Goal: Complete application form

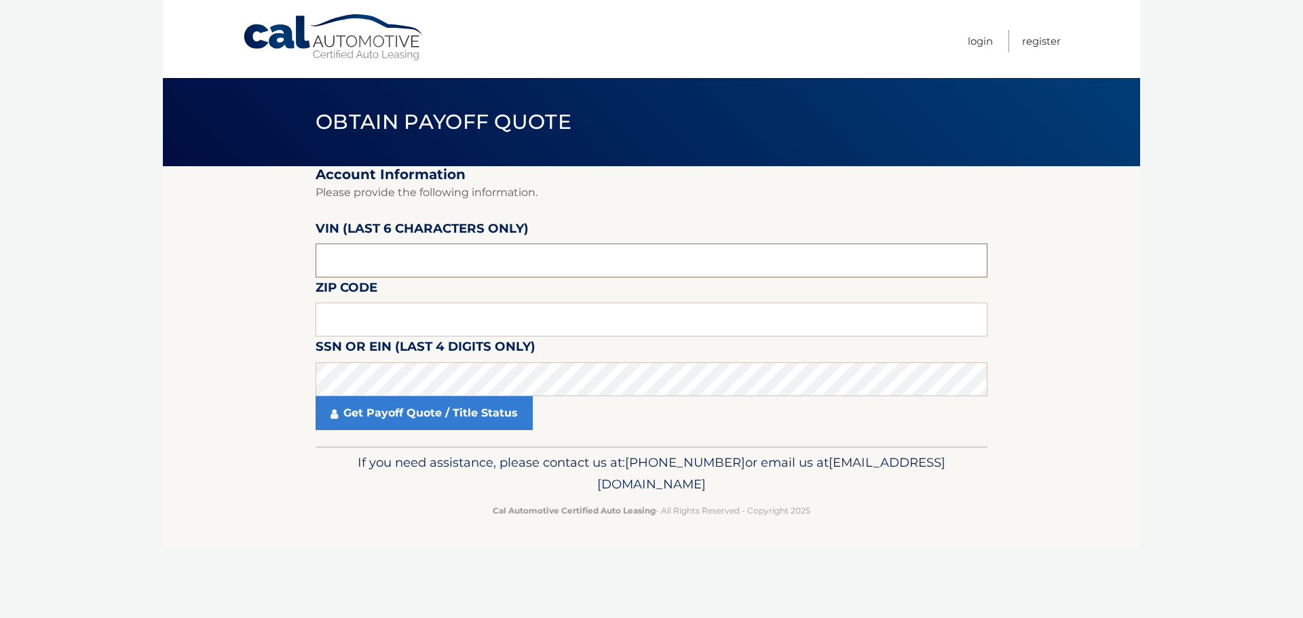
click at [437, 257] on input "text" at bounding box center [652, 261] width 672 height 34
paste input "009787"
type input "009787"
click at [560, 322] on input "text" at bounding box center [652, 320] width 672 height 34
type input "11554"
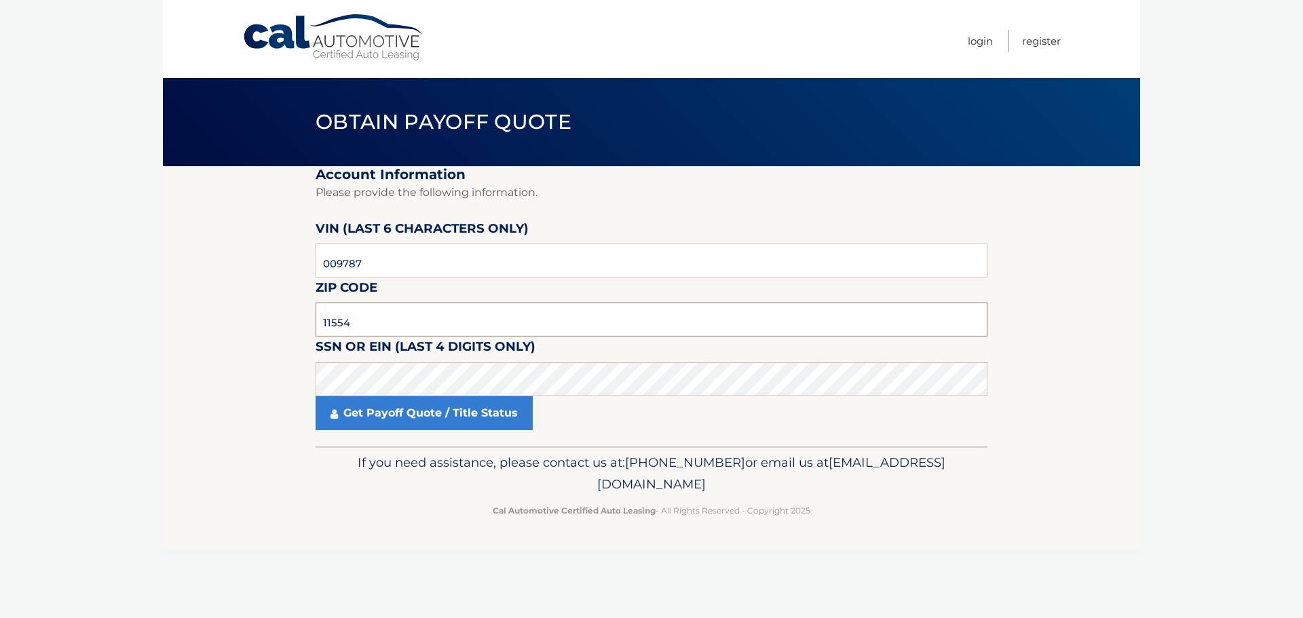
click button "For Originating Dealer" at bounding box center [0, 0] width 0 height 0
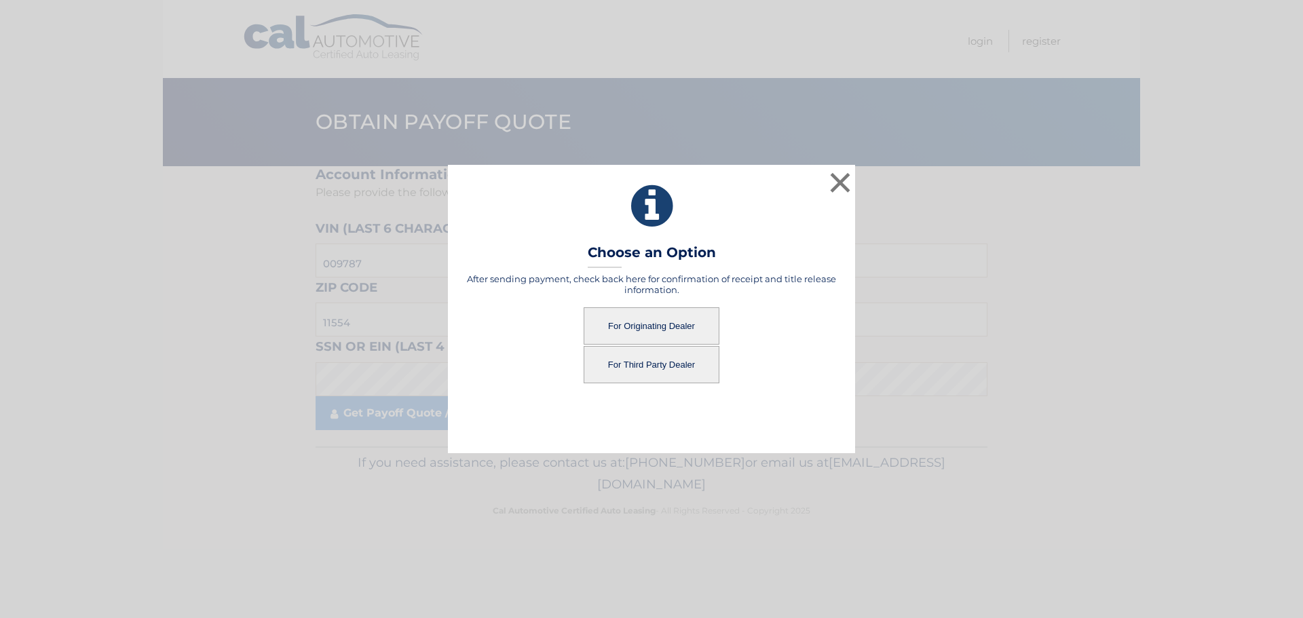
click at [657, 313] on button "For Originating Dealer" at bounding box center [652, 325] width 136 height 37
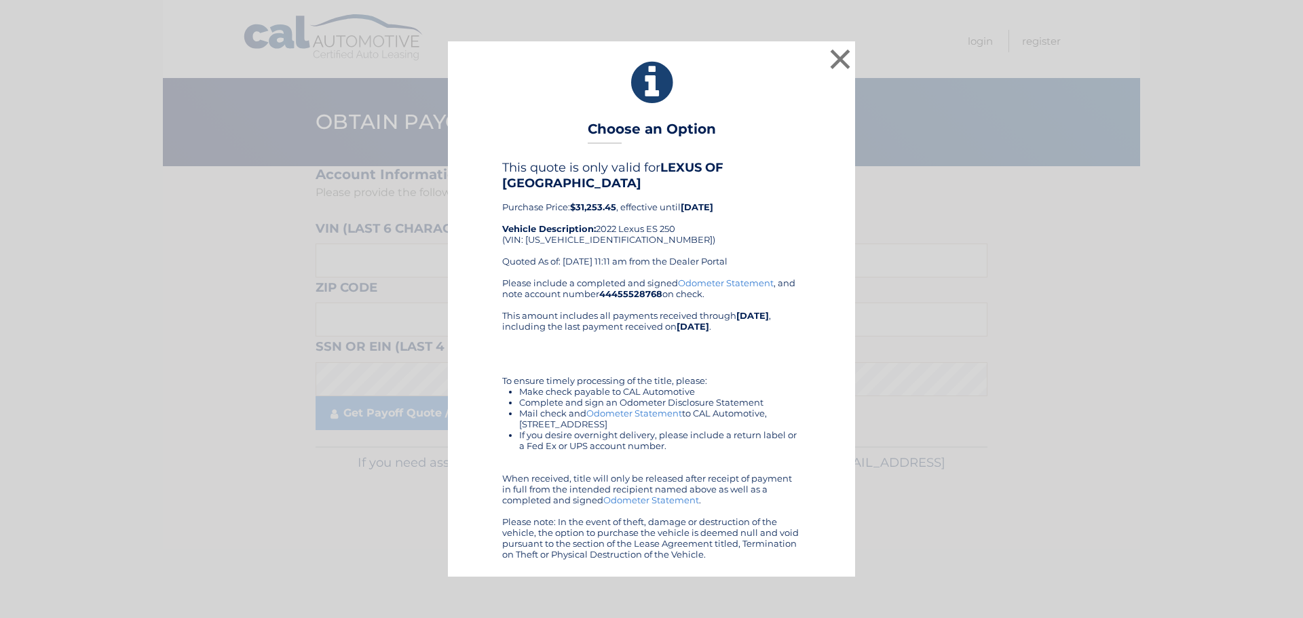
click at [867, 62] on div "× Choose an Option This quote is only valid for LEXUS OF SMITHTOWN Purchase Pri…" at bounding box center [651, 308] width 1292 height 535
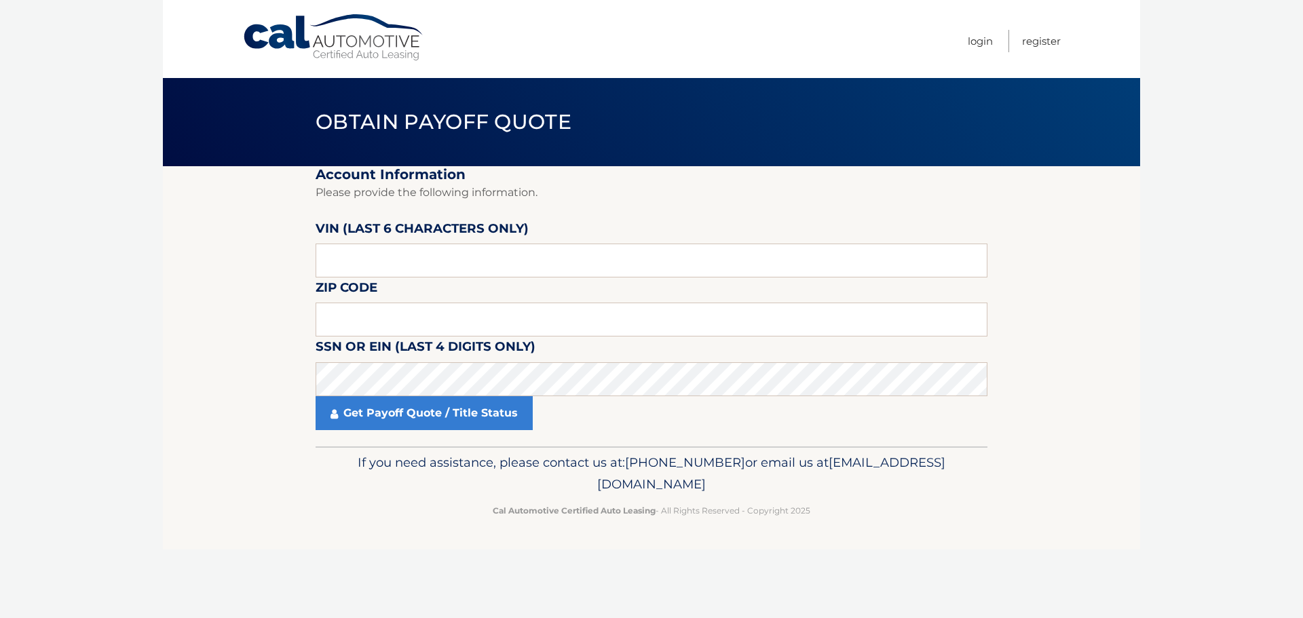
click at [850, 62] on nav "Menu Login Register" at bounding box center [748, 39] width 624 height 78
